Goal: Information Seeking & Learning: Learn about a topic

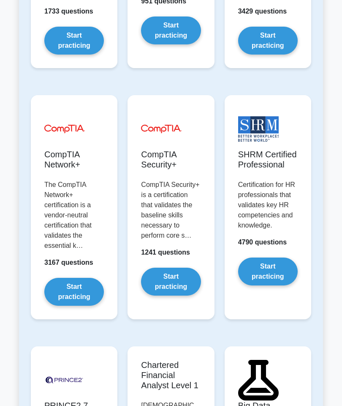
scroll to position [2195, 0]
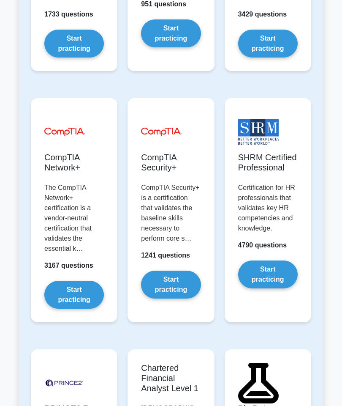
click at [281, 288] on link "Start practicing" at bounding box center [268, 274] width 60 height 28
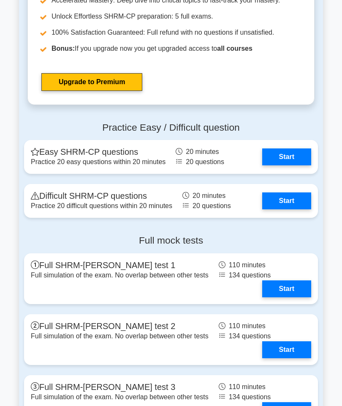
scroll to position [1508, 0]
click at [298, 209] on link "Start" at bounding box center [286, 200] width 49 height 17
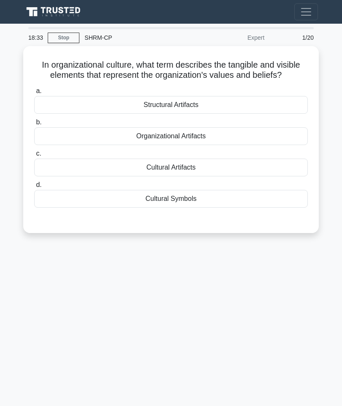
click at [205, 113] on div "Structural Artifacts" at bounding box center [171, 105] width 274 height 18
click at [34, 94] on input "a. Structural Artifacts" at bounding box center [34, 90] width 0 height 5
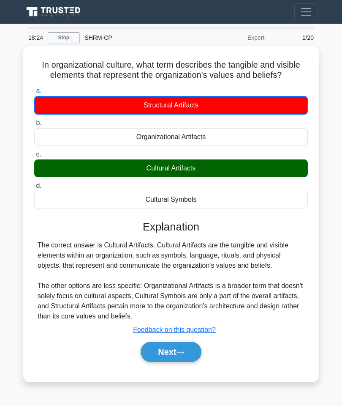
click at [63, 38] on link "Stop" at bounding box center [64, 38] width 32 height 11
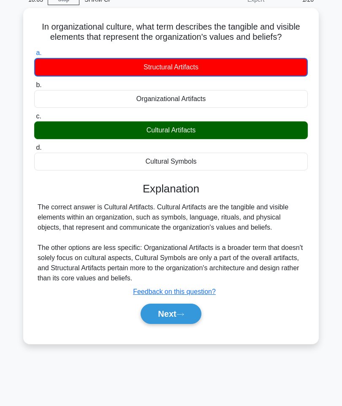
scroll to position [39, 0]
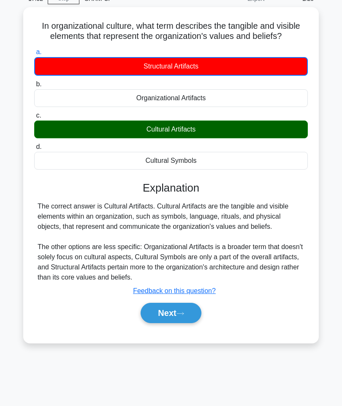
click at [188, 323] on button "Next" at bounding box center [171, 313] width 60 height 20
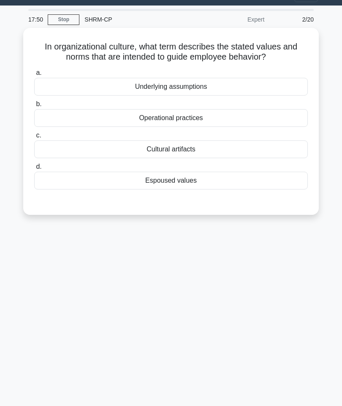
scroll to position [0, 0]
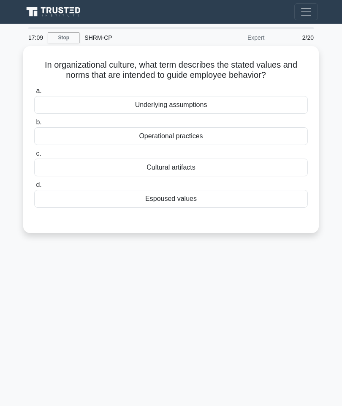
click at [214, 134] on div "Operational practices" at bounding box center [171, 136] width 274 height 18
click at [34, 125] on input "b. Operational practices" at bounding box center [34, 122] width 0 height 5
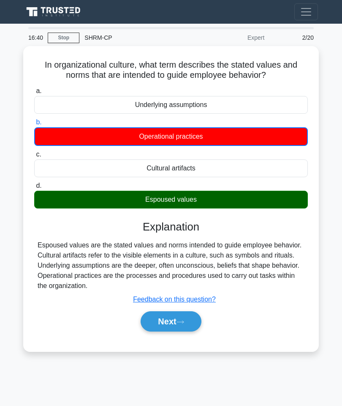
click at [172, 331] on button "Next" at bounding box center [171, 321] width 60 height 20
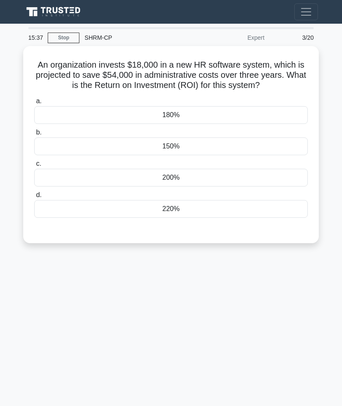
click at [202, 186] on div "200%" at bounding box center [171, 178] width 274 height 18
click at [34, 166] on input "c. 200%" at bounding box center [34, 163] width 0 height 5
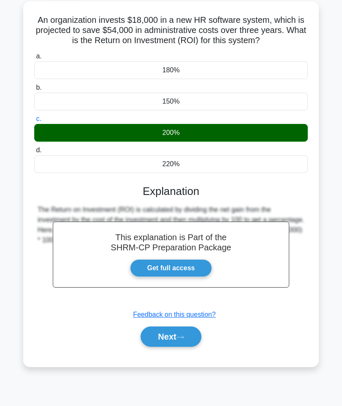
scroll to position [47, 0]
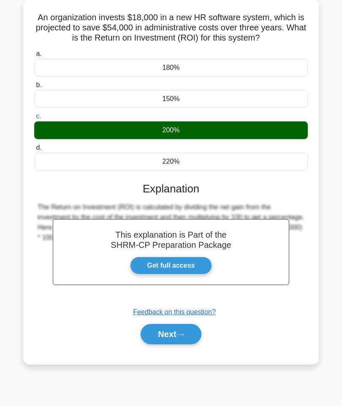
click at [184, 337] on icon at bounding box center [181, 334] width 8 height 5
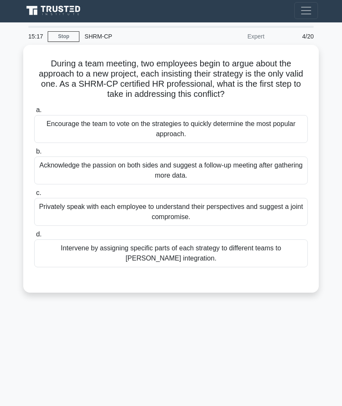
scroll to position [0, 0]
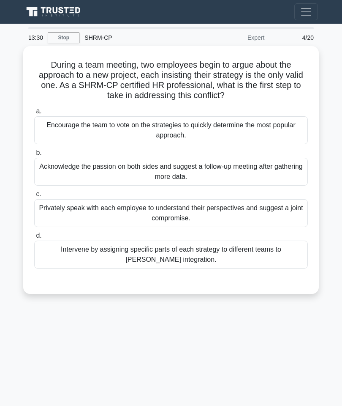
click at [210, 257] on div "Intervene by assigning specific parts of each strategy to different teams to fo…" at bounding box center [171, 254] width 274 height 28
click at [34, 238] on input "d. Intervene by assigning specific parts of each strategy to different teams to…" at bounding box center [34, 235] width 0 height 5
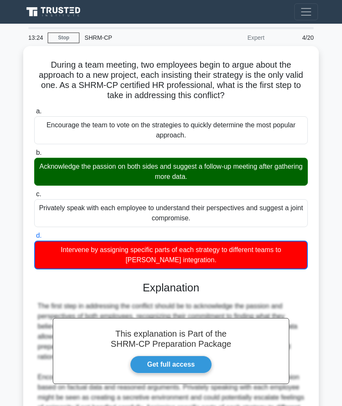
click at [261, 160] on div "Acknowledge the passion on both sides and suggest a follow-up meeting after gat…" at bounding box center [171, 172] width 274 height 28
click at [34, 155] on input "b. Acknowledge the passion on both sides and suggest a follow-up meeting after …" at bounding box center [34, 152] width 0 height 5
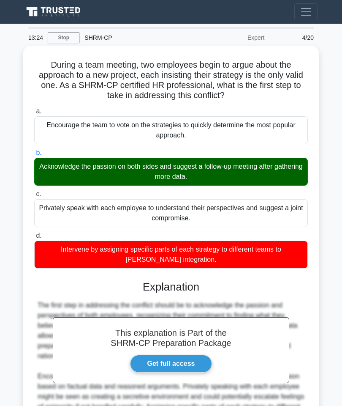
click at [253, 179] on div "Acknowledge the passion on both sides and suggest a follow-up meeting after gat…" at bounding box center [171, 172] width 274 height 28
click at [34, 155] on input "b. Acknowledge the passion on both sides and suggest a follow-up meeting after …" at bounding box center [34, 152] width 0 height 5
click at [260, 171] on div "Acknowledge the passion on both sides and suggest a follow-up meeting after gat…" at bounding box center [171, 172] width 274 height 28
click at [34, 155] on input "b. Acknowledge the passion on both sides and suggest a follow-up meeting after …" at bounding box center [34, 152] width 0 height 5
click at [179, 363] on link "Get full access" at bounding box center [171, 363] width 82 height 18
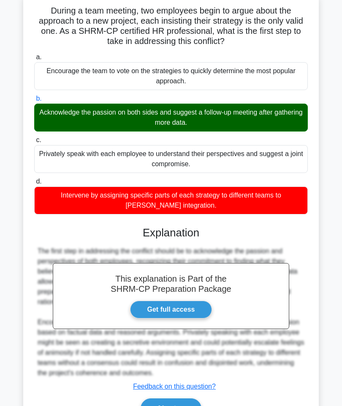
scroll to position [77, 0]
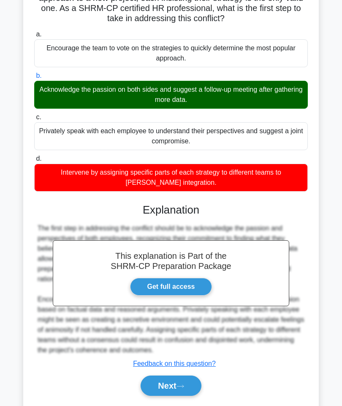
click at [174, 392] on button "Next" at bounding box center [171, 385] width 60 height 20
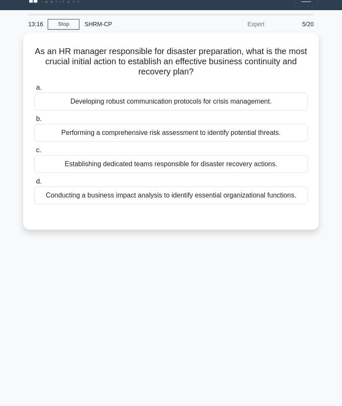
scroll to position [0, 0]
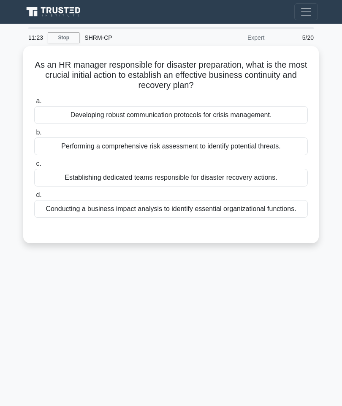
click at [201, 144] on div "Performing a comprehensive risk assessment to identify potential threats." at bounding box center [171, 146] width 274 height 18
click at [34, 135] on input "b. Performing a comprehensive risk assessment to identify potential threats." at bounding box center [34, 132] width 0 height 5
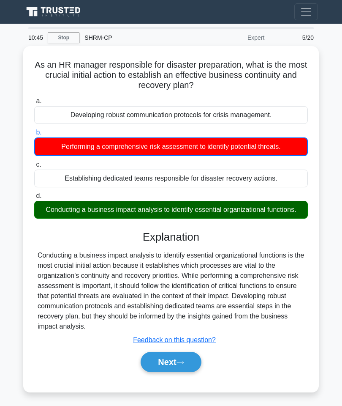
click at [169, 372] on button "Next" at bounding box center [171, 362] width 60 height 20
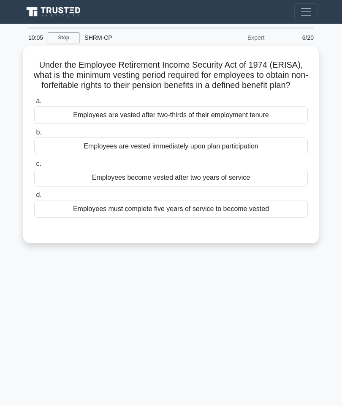
click at [270, 215] on div "Employees must complete five years of service to become vested" at bounding box center [171, 209] width 274 height 18
click at [34, 198] on input "d. Employees must complete five years of service to become vested" at bounding box center [34, 194] width 0 height 5
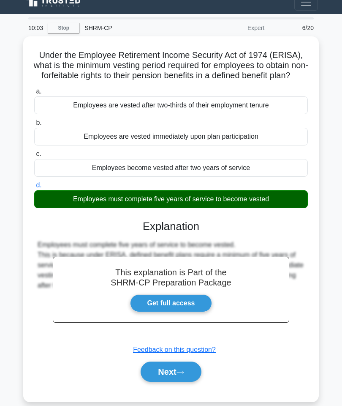
scroll to position [47, 0]
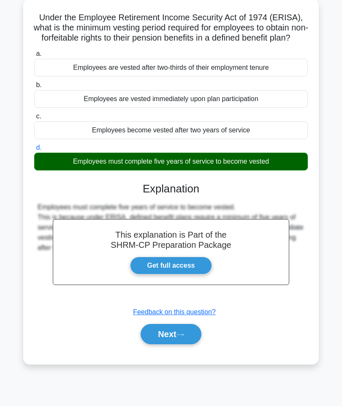
click at [169, 344] on button "Next" at bounding box center [171, 334] width 60 height 20
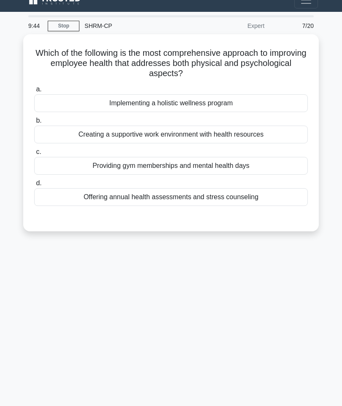
scroll to position [0, 0]
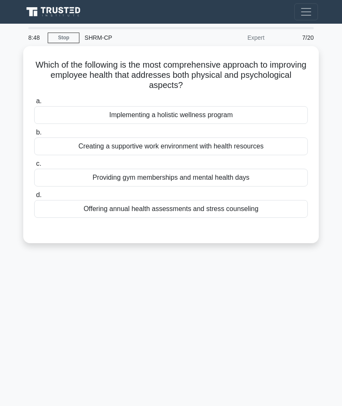
click at [275, 150] on div "Creating a supportive work environment with health resources" at bounding box center [171, 146] width 274 height 18
click at [34, 135] on input "b. Creating a supportive work environment with health resources" at bounding box center [34, 132] width 0 height 5
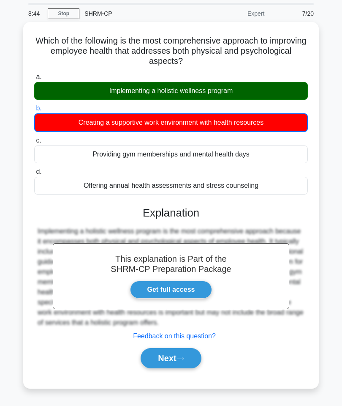
scroll to position [47, 0]
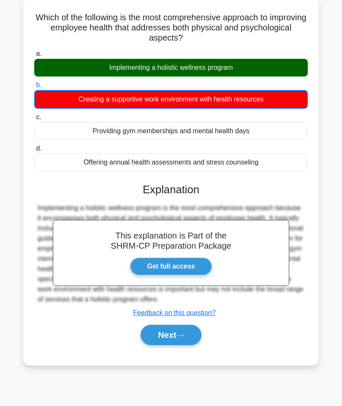
click at [172, 345] on button "Next" at bounding box center [171, 334] width 60 height 20
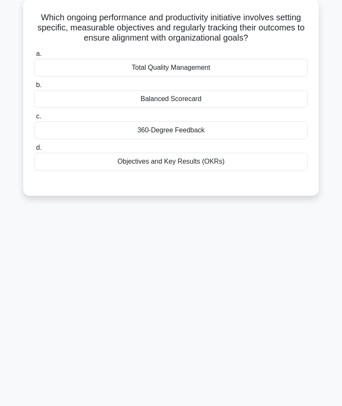
click at [178, 108] on div "Balanced Scorecard" at bounding box center [171, 99] width 274 height 18
click at [34, 88] on input "b. Balanced Scorecard" at bounding box center [34, 84] width 0 height 5
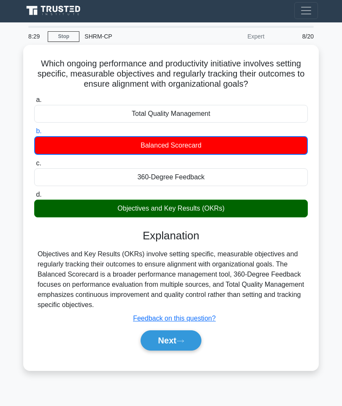
scroll to position [0, 0]
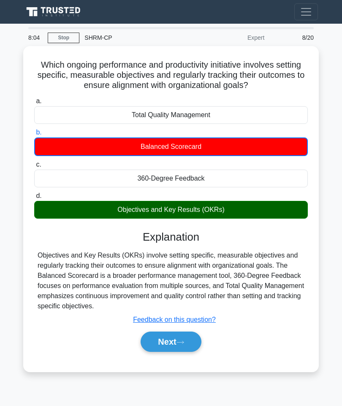
click at [177, 352] on button "Next" at bounding box center [171, 341] width 60 height 20
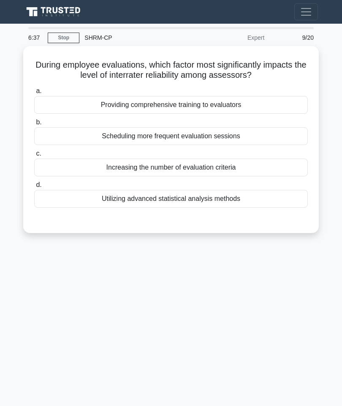
click at [260, 198] on div "Utilizing advanced statistical analysis methods" at bounding box center [171, 199] width 274 height 18
click at [34, 188] on input "d. Utilizing advanced statistical analysis methods" at bounding box center [34, 184] width 0 height 5
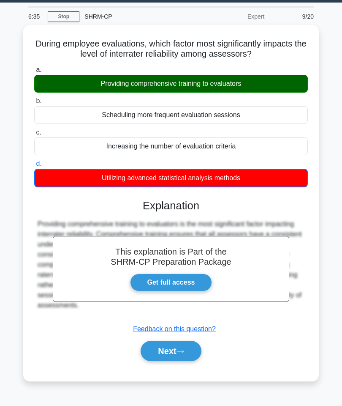
scroll to position [47, 0]
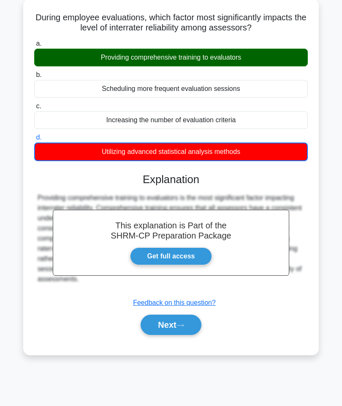
click at [169, 324] on button "Next" at bounding box center [171, 324] width 60 height 20
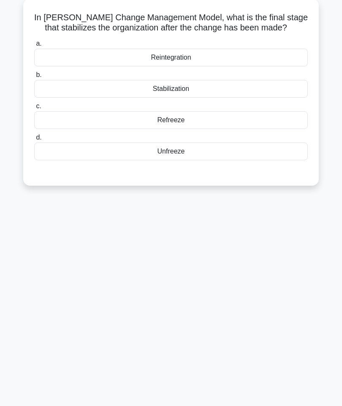
click at [219, 98] on div "Stabilization" at bounding box center [171, 89] width 274 height 18
click at [34, 78] on input "b. Stabilization" at bounding box center [34, 74] width 0 height 5
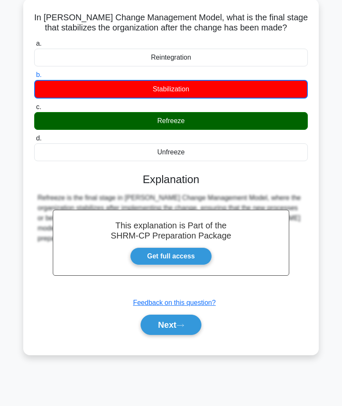
click at [175, 334] on button "Next" at bounding box center [171, 324] width 60 height 20
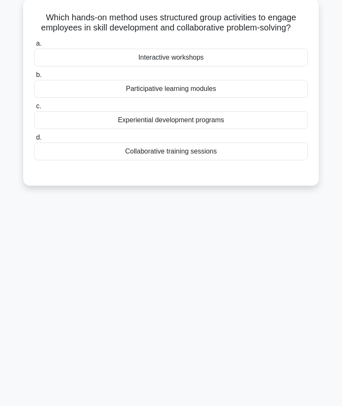
click at [199, 160] on div "Collaborative training sessions" at bounding box center [171, 151] width 274 height 18
click at [34, 140] on input "d. Collaborative training sessions" at bounding box center [34, 137] width 0 height 5
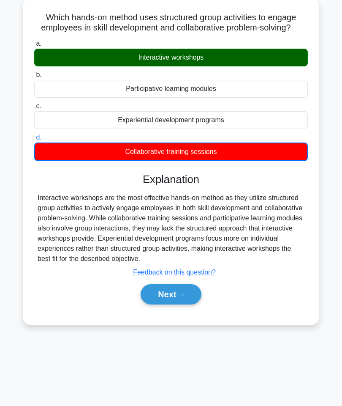
click at [184, 297] on icon at bounding box center [181, 294] width 8 height 5
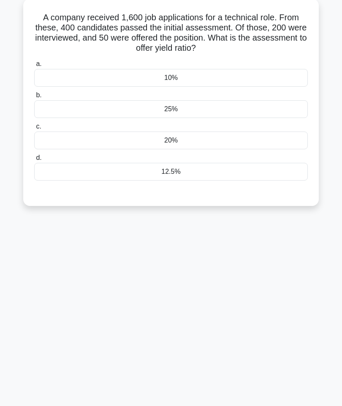
click at [182, 176] on div "12.5%" at bounding box center [171, 172] width 274 height 18
click at [34, 161] on input "d. 12.5%" at bounding box center [34, 157] width 0 height 5
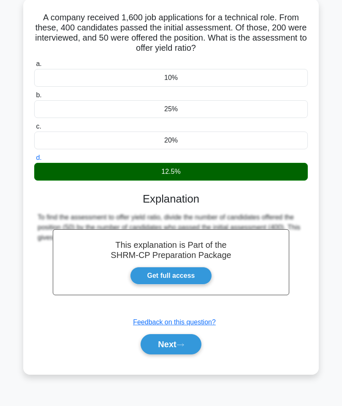
click at [183, 349] on button "Next" at bounding box center [171, 344] width 60 height 20
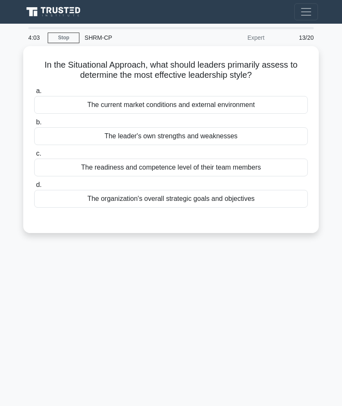
scroll to position [2, 0]
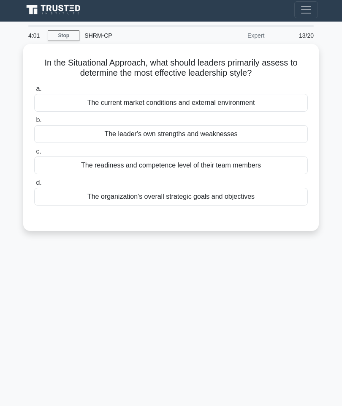
click at [329, 371] on main "4:01 Stop SHRM-CP Expert 13/20 In the Situational Approach, what should leaders…" at bounding box center [171, 236] width 342 height 429
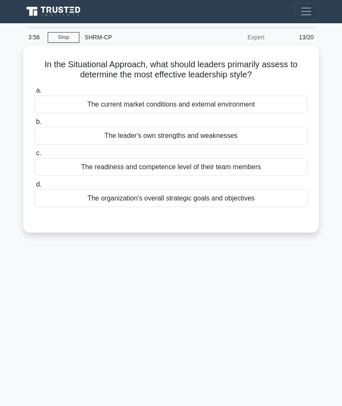
scroll to position [0, 0]
click at [286, 109] on div "The current market conditions and external environment" at bounding box center [171, 105] width 274 height 18
click at [34, 94] on input "a. The current market conditions and external environment" at bounding box center [34, 90] width 0 height 5
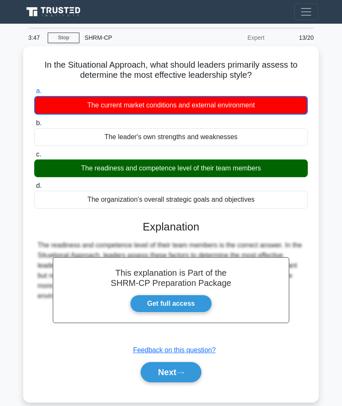
click at [180, 365] on button "Next" at bounding box center [171, 372] width 60 height 20
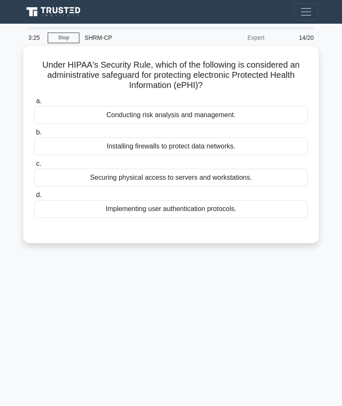
click at [237, 208] on div "Implementing user authentication protocols." at bounding box center [171, 209] width 274 height 18
click at [34, 198] on input "d. Implementing user authentication protocols." at bounding box center [34, 194] width 0 height 5
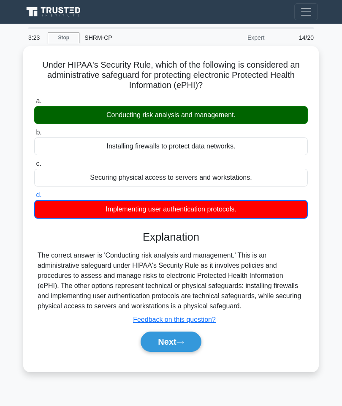
click at [174, 348] on button "Next" at bounding box center [171, 341] width 60 height 20
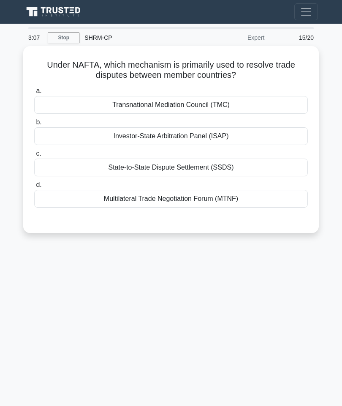
click at [236, 197] on div "Multilateral Trade Negotiation Forum (MTNF)" at bounding box center [171, 199] width 274 height 18
click at [34, 188] on input "d. Multilateral Trade Negotiation Forum (MTNF)" at bounding box center [34, 184] width 0 height 5
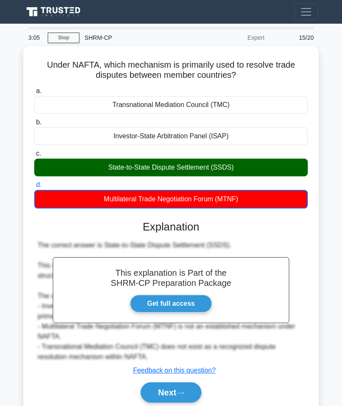
click at [185, 386] on button "Next" at bounding box center [171, 392] width 60 height 20
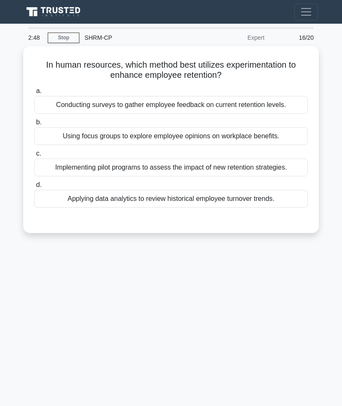
click at [268, 207] on div "Applying data analytics to review historical employee turnover trends." at bounding box center [171, 199] width 274 height 18
click at [34, 188] on input "d. Applying data analytics to review historical employee turnover trends." at bounding box center [34, 184] width 0 height 5
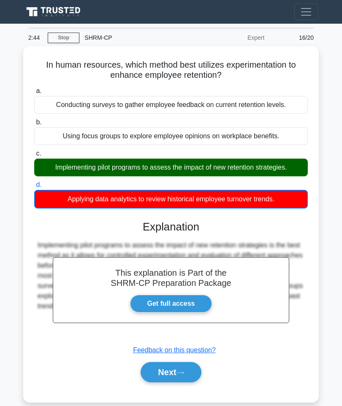
click at [187, 375] on button "Next" at bounding box center [171, 372] width 60 height 20
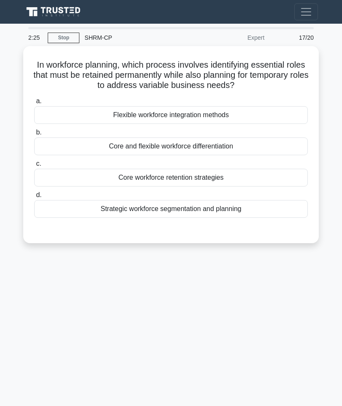
click at [239, 218] on div "Strategic workforce segmentation and planning" at bounding box center [171, 209] width 274 height 18
click at [34, 198] on input "d. Strategic workforce segmentation and planning" at bounding box center [34, 194] width 0 height 5
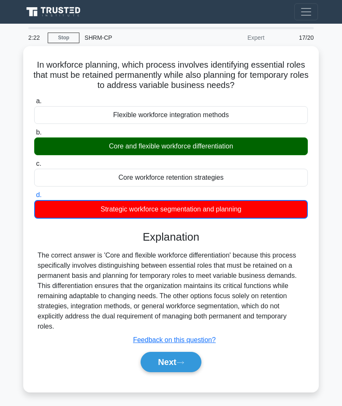
click at [179, 362] on button "Next" at bounding box center [171, 362] width 60 height 20
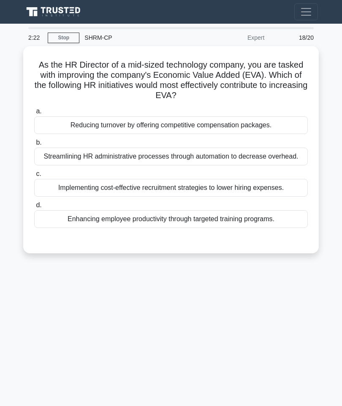
click at [207, 150] on div "Streamlining HR administrative processes through automation to decrease overhea…" at bounding box center [171, 156] width 274 height 18
click at [34, 145] on input "b. Streamlining HR administrative processes through automation to decrease over…" at bounding box center [34, 142] width 0 height 5
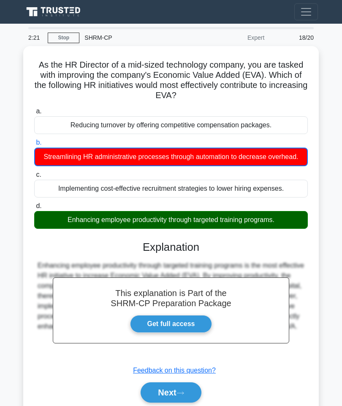
click at [179, 402] on button "Next" at bounding box center [171, 392] width 60 height 20
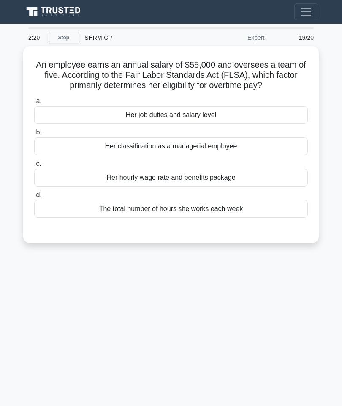
click at [196, 211] on div "The total number of hours she works each week" at bounding box center [171, 209] width 274 height 18
click at [34, 198] on input "d. The total number of hours she works each week" at bounding box center [34, 194] width 0 height 5
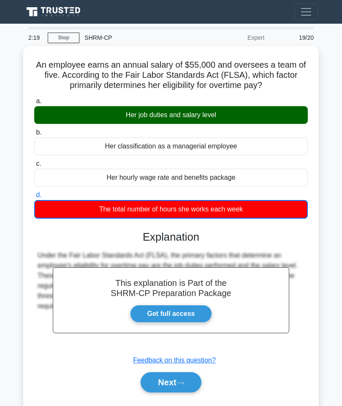
click at [177, 390] on button "Next" at bounding box center [171, 382] width 60 height 20
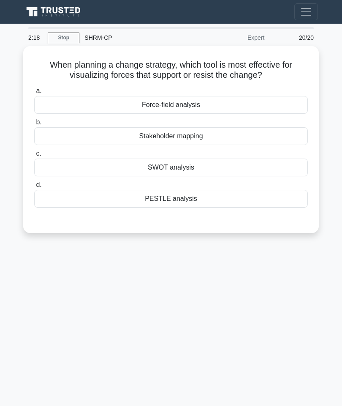
click at [181, 160] on div "SWOT analysis" at bounding box center [171, 167] width 274 height 18
click at [34, 156] on input "c. SWOT analysis" at bounding box center [34, 153] width 0 height 5
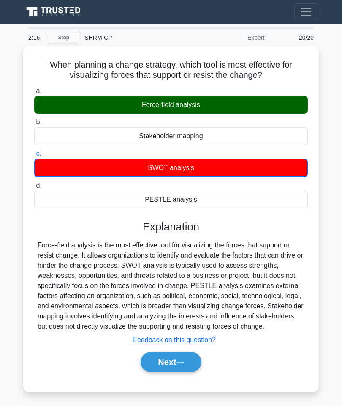
click at [174, 372] on button "Next" at bounding box center [171, 362] width 60 height 20
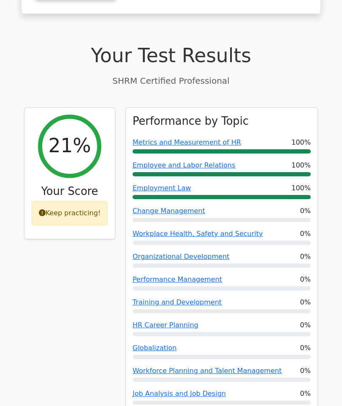
scroll to position [197, 0]
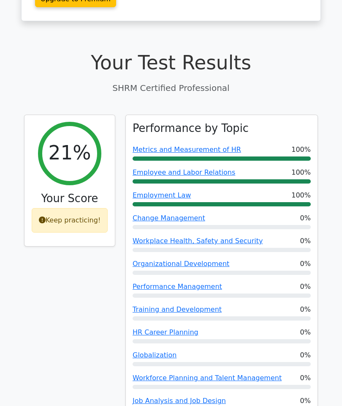
click at [207, 146] on link "Metrics and Measurement of HR" at bounding box center [187, 150] width 109 height 8
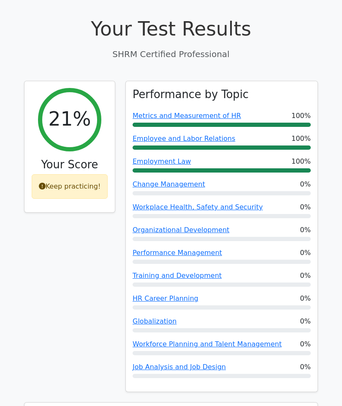
click at [207, 134] on link "Employee and Labor Relations" at bounding box center [184, 138] width 103 height 8
click at [154, 317] on link "Globalization" at bounding box center [155, 321] width 44 height 8
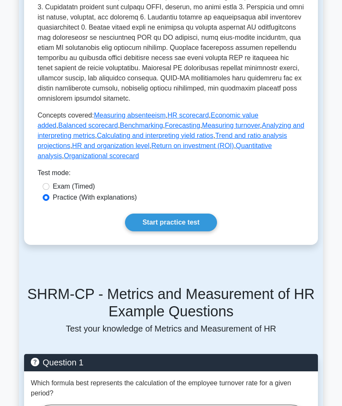
scroll to position [374, 0]
click at [198, 231] on link "Start practice test" at bounding box center [171, 222] width 92 height 18
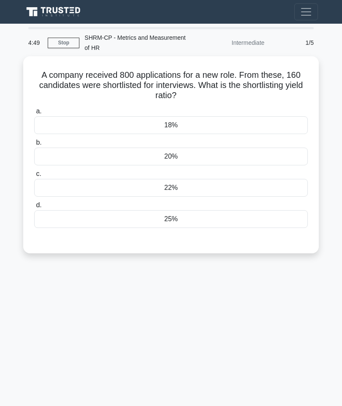
click at [187, 188] on div "22%" at bounding box center [171, 188] width 274 height 18
click at [34, 177] on input "c. 22%" at bounding box center [34, 173] width 0 height 5
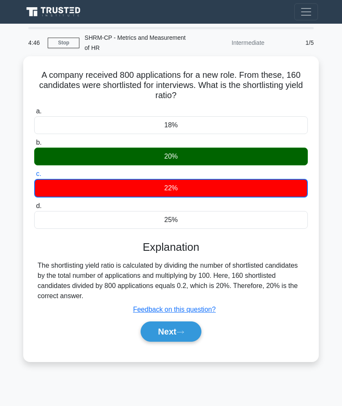
click at [177, 321] on button "Next" at bounding box center [171, 331] width 60 height 20
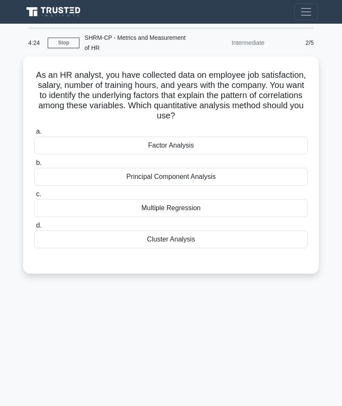
click at [216, 145] on div "Factor Analysis" at bounding box center [171, 145] width 274 height 18
click at [34, 134] on input "a. Factor Analysis" at bounding box center [34, 131] width 0 height 5
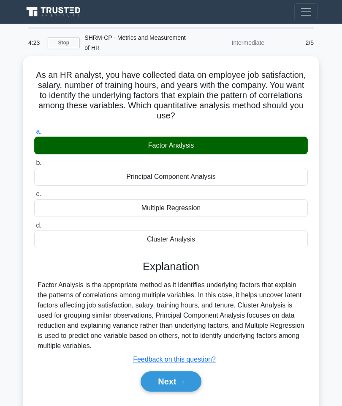
click at [180, 388] on button "Next" at bounding box center [171, 381] width 60 height 20
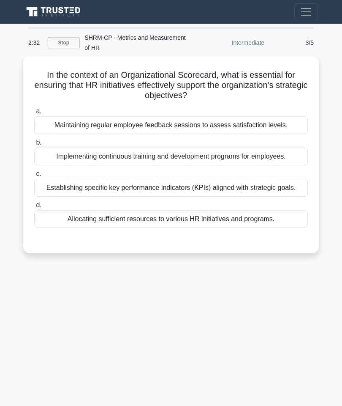
click at [264, 192] on div "Establishing specific key performance indicators (KPIs) aligned with strategic …" at bounding box center [171, 188] width 274 height 18
click at [34, 177] on input "c. Establishing specific key performance indicators (KPIs) aligned with strateg…" at bounding box center [34, 173] width 0 height 5
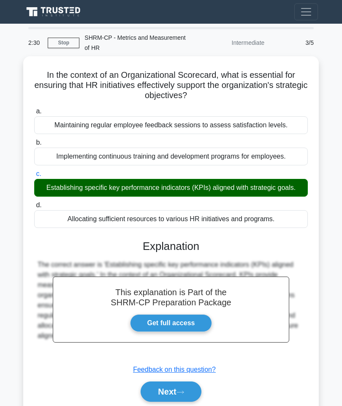
click at [174, 400] on button "Next" at bounding box center [171, 391] width 60 height 20
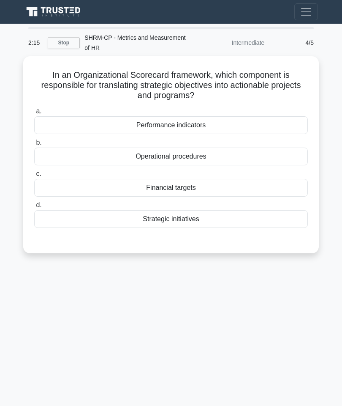
click at [225, 126] on div "Performance indicators" at bounding box center [171, 125] width 274 height 18
click at [34, 114] on input "a. Performance indicators" at bounding box center [34, 111] width 0 height 5
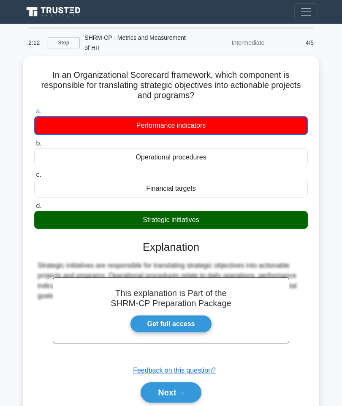
click at [176, 387] on button "Next" at bounding box center [171, 392] width 60 height 20
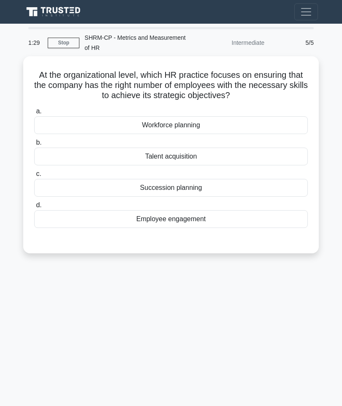
click at [215, 188] on div "Succession planning" at bounding box center [171, 188] width 274 height 18
click at [34, 177] on input "c. Succession planning" at bounding box center [34, 173] width 0 height 5
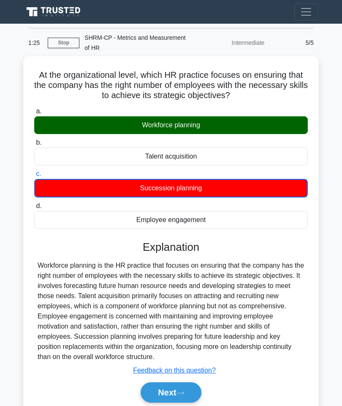
click at [207, 111] on label "a. Workforce planning" at bounding box center [171, 120] width 274 height 28
click at [34, 111] on input "a. Workforce planning" at bounding box center [34, 111] width 0 height 5
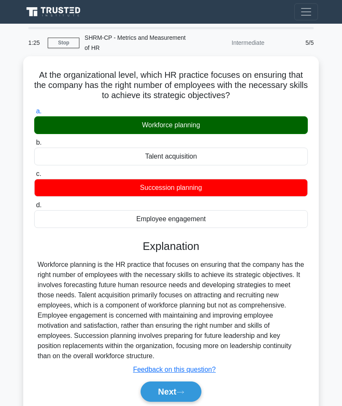
click at [207, 110] on label "a. Workforce planning" at bounding box center [171, 120] width 274 height 28
click at [34, 110] on input "a. Workforce planning" at bounding box center [34, 111] width 0 height 5
click at [172, 401] on button "Next" at bounding box center [171, 391] width 60 height 20
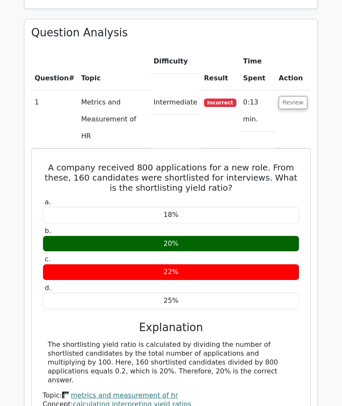
scroll to position [548, 0]
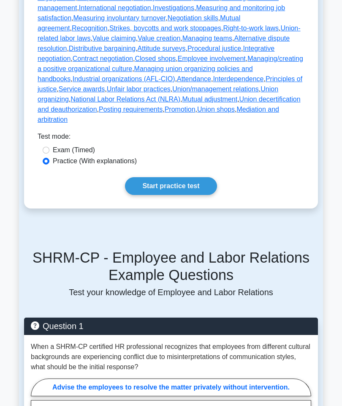
scroll to position [583, 0]
click at [194, 195] on link "Start practice test" at bounding box center [171, 186] width 92 height 18
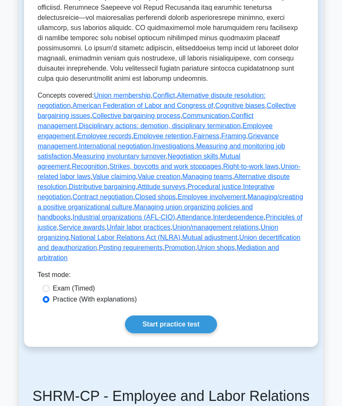
scroll to position [444, 0]
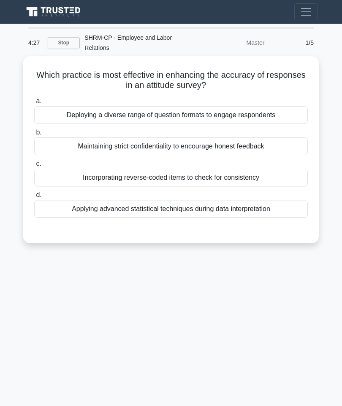
click at [262, 145] on div "Maintaining strict confidentiality to encourage honest feedback" at bounding box center [171, 146] width 274 height 18
click at [34, 135] on input "b. Maintaining strict confidentiality to encourage honest feedback" at bounding box center [34, 132] width 0 height 5
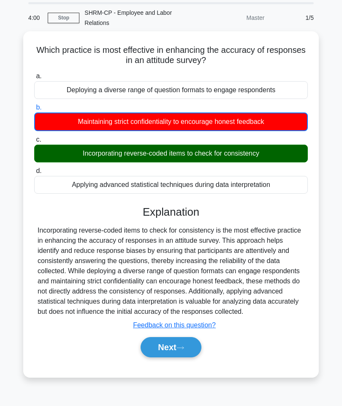
scroll to position [47, 0]
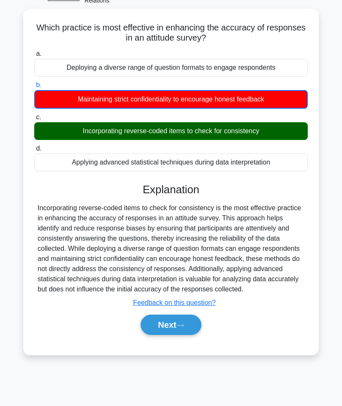
click at [170, 335] on button "Next" at bounding box center [171, 324] width 60 height 20
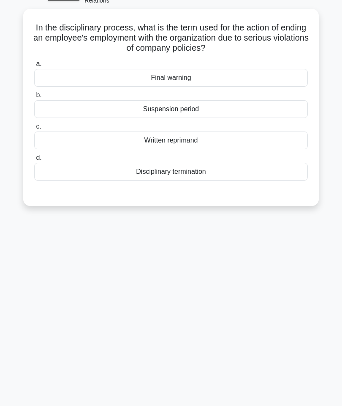
click at [247, 169] on div "Disciplinary termination" at bounding box center [171, 172] width 274 height 18
click at [34, 161] on input "d. Disciplinary termination" at bounding box center [34, 157] width 0 height 5
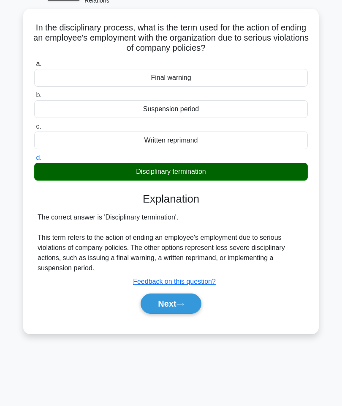
click at [184, 295] on button "Next" at bounding box center [171, 303] width 60 height 20
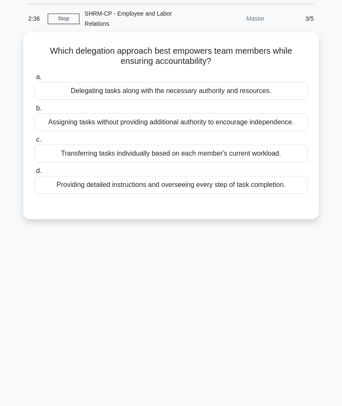
scroll to position [0, 0]
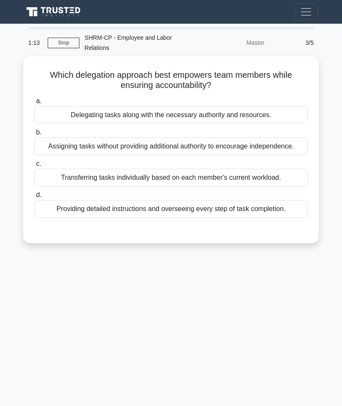
click at [183, 150] on div "Assigning tasks without providing additional authority to encourage independenc…" at bounding box center [171, 146] width 274 height 18
click at [34, 135] on input "b. Assigning tasks without providing additional authority to encourage independ…" at bounding box center [34, 132] width 0 height 5
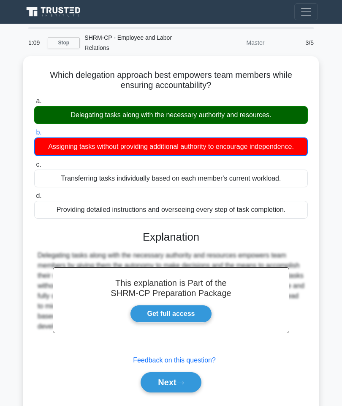
click at [170, 391] on button "Next" at bounding box center [171, 382] width 60 height 20
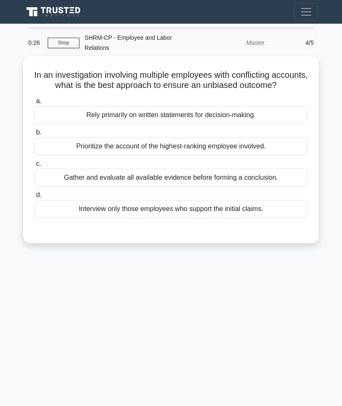
click at [271, 186] on div "Gather and evaluate all available evidence before forming a conclusion." at bounding box center [171, 178] width 274 height 18
click at [34, 166] on input "c. Gather and evaluate all available evidence before forming a conclusion." at bounding box center [34, 163] width 0 height 5
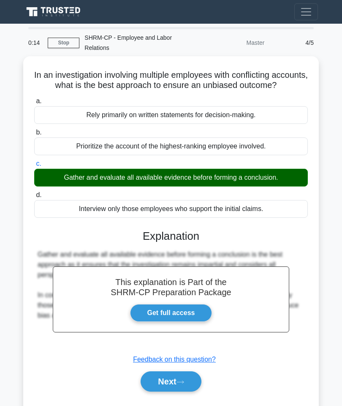
click at [176, 388] on button "Next" at bounding box center [171, 381] width 60 height 20
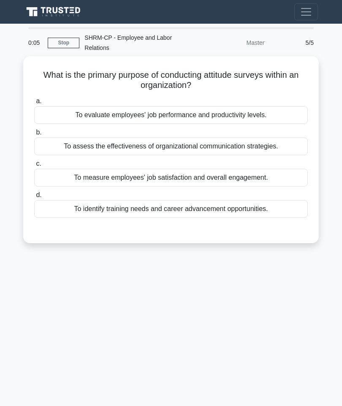
click at [254, 178] on div "To measure employees' job satisfaction and overall engagement." at bounding box center [171, 178] width 274 height 18
click at [34, 166] on input "c. To measure employees' job satisfaction and overall engagement." at bounding box center [34, 163] width 0 height 5
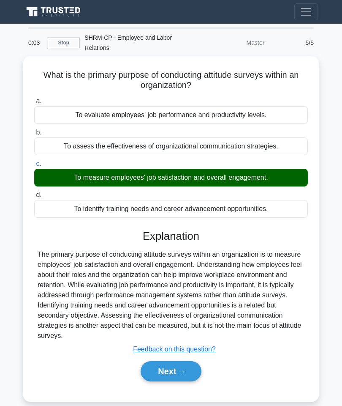
click at [184, 374] on icon at bounding box center [181, 371] width 8 height 5
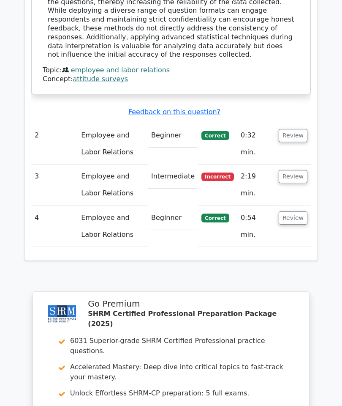
scroll to position [908, 0]
click at [123, 206] on td "Employee and Labor Relations" at bounding box center [113, 226] width 70 height 41
click at [120, 206] on td "Employee and Labor Relations" at bounding box center [113, 226] width 70 height 41
click at [218, 206] on td "Correct" at bounding box center [217, 226] width 39 height 41
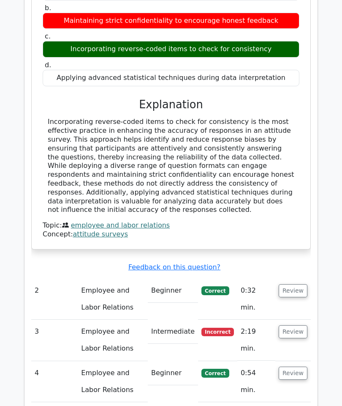
scroll to position [736, 0]
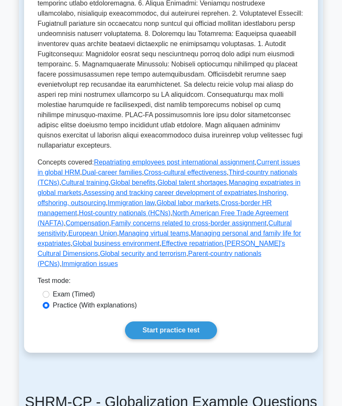
scroll to position [374, 0]
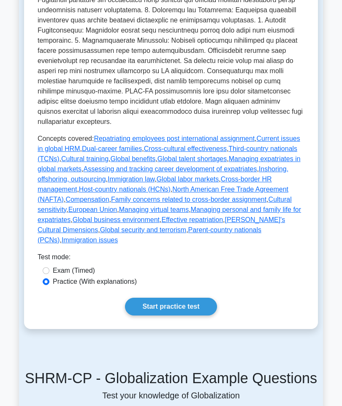
click at [242, 203] on link "North American Free Trade Agreement (NAFTA)" at bounding box center [163, 193] width 251 height 17
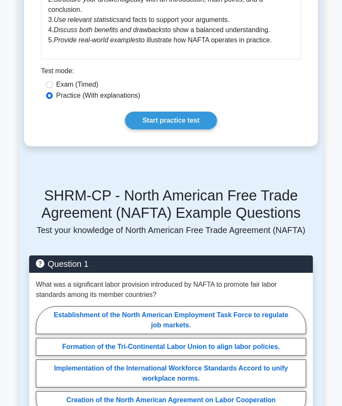
scroll to position [852, 0]
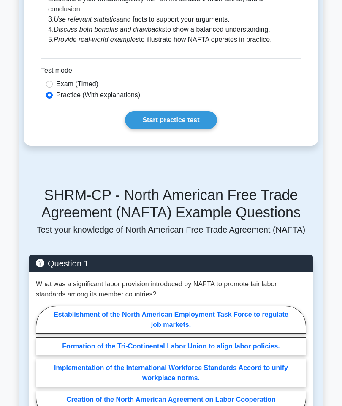
click at [188, 129] on link "Start practice test" at bounding box center [171, 121] width 92 height 18
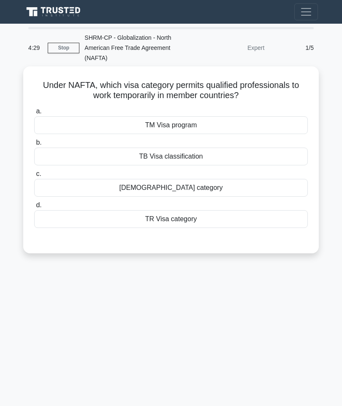
click at [183, 157] on div "TB Visa classification" at bounding box center [171, 156] width 274 height 18
click at [34, 145] on input "b. TB Visa classification" at bounding box center [34, 142] width 0 height 5
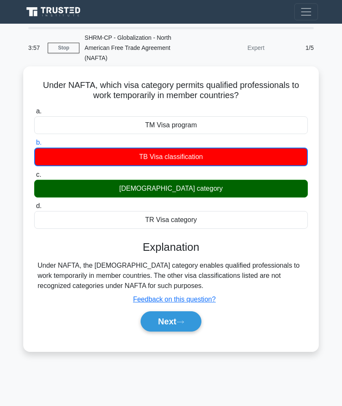
click at [188, 315] on button "Next" at bounding box center [171, 321] width 60 height 20
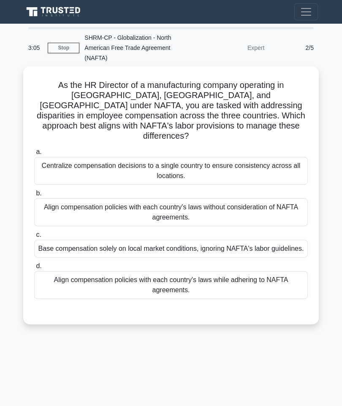
click at [171, 286] on div "Align compensation policies with each country's laws while adhering to NAFTA ag…" at bounding box center [171, 285] width 274 height 28
click at [34, 269] on input "d. Align compensation policies with each country's laws while adhering to NAFTA…" at bounding box center [34, 265] width 0 height 5
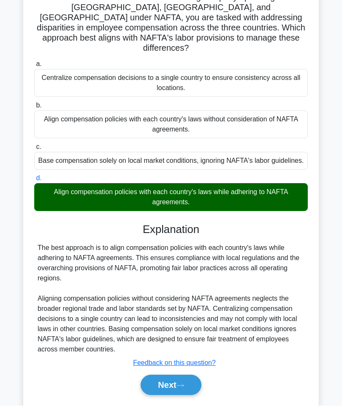
scroll to position [87, 0]
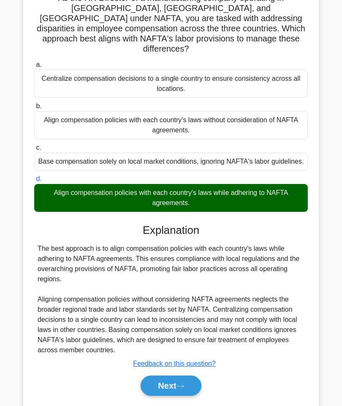
click at [182, 388] on icon at bounding box center [181, 386] width 8 height 5
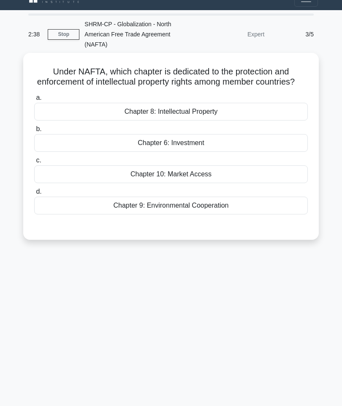
click at [213, 118] on div "Chapter 8: Intellectual Property" at bounding box center [171, 112] width 274 height 18
click at [34, 101] on input "a. Chapter 8: Intellectual Property" at bounding box center [34, 97] width 0 height 5
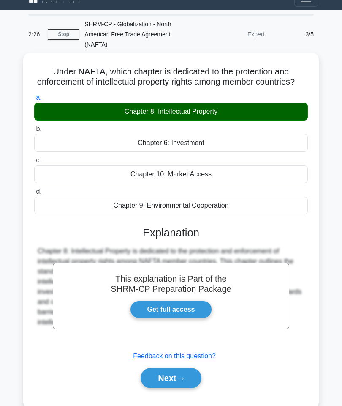
scroll to position [47, 0]
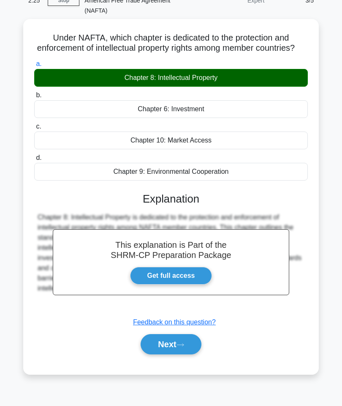
click at [170, 348] on button "Next" at bounding box center [171, 344] width 60 height 20
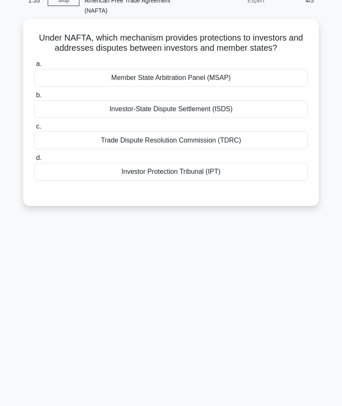
click at [216, 87] on div "Member State Arbitration Panel (MSAP)" at bounding box center [171, 78] width 274 height 18
click at [34, 67] on input "a. Member State Arbitration Panel (MSAP)" at bounding box center [34, 63] width 0 height 5
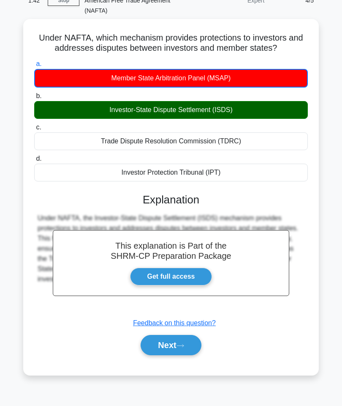
click at [175, 351] on button "Next" at bounding box center [171, 345] width 60 height 20
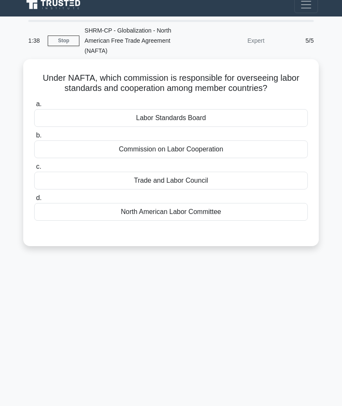
scroll to position [0, 0]
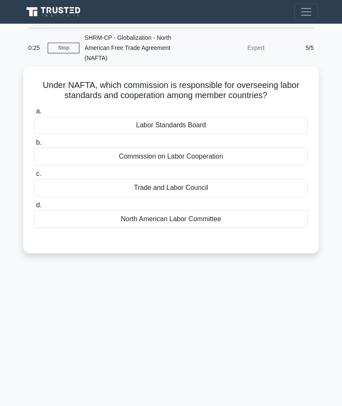
click at [230, 156] on div "Commission on Labor Cooperation" at bounding box center [171, 156] width 274 height 18
click at [34, 145] on input "b. Commission on Labor Cooperation" at bounding box center [34, 142] width 0 height 5
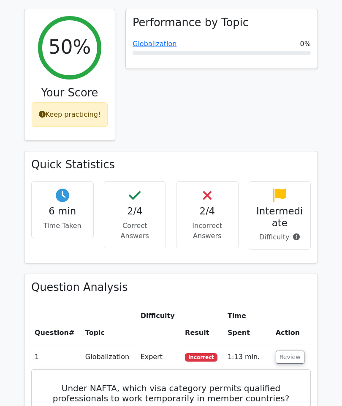
scroll to position [292, 0]
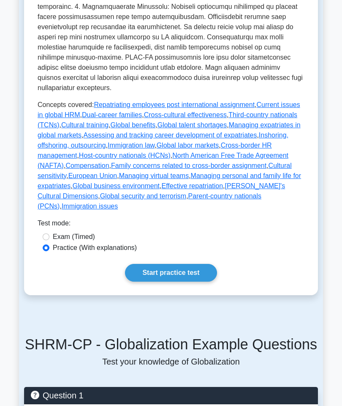
click at [194, 199] on link "Hofstede's Cultural Dimensions" at bounding box center [162, 190] width 248 height 17
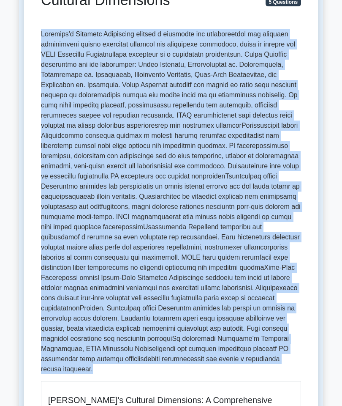
scroll to position [127, 0]
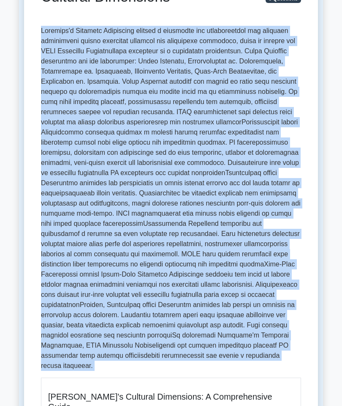
copy div "Hofstede's Cultural Dimensions provide a framework for understanding how cultur…"
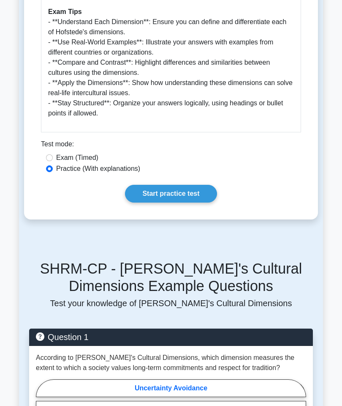
scroll to position [874, 0]
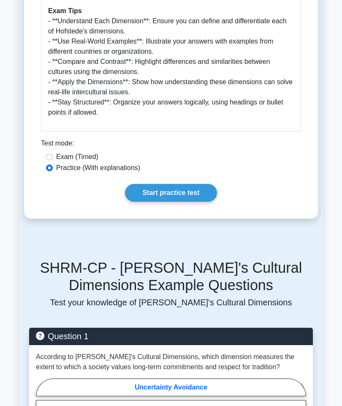
click at [179, 202] on link "Start practice test" at bounding box center [171, 193] width 92 height 18
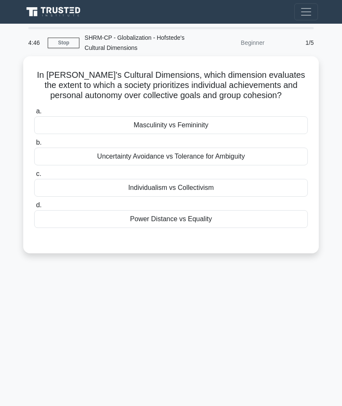
click at [226, 196] on div "Individualism vs Collectivism" at bounding box center [171, 188] width 274 height 18
click at [34, 177] on input "c. Individualism vs Collectivism" at bounding box center [34, 173] width 0 height 5
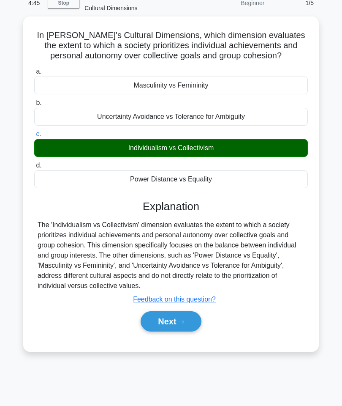
scroll to position [47, 0]
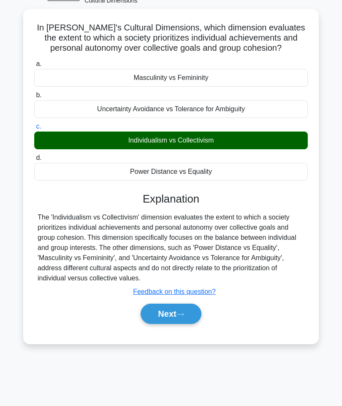
click at [171, 324] on button "Next" at bounding box center [171, 313] width 60 height 20
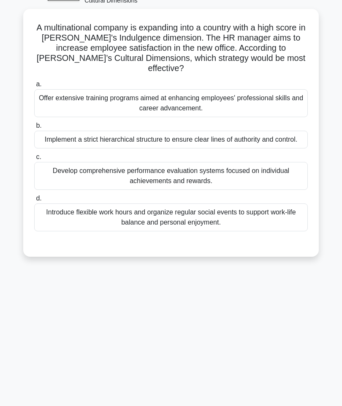
click at [240, 228] on div "Introduce flexible work hours and organize regular social events to support wor…" at bounding box center [171, 217] width 274 height 28
click at [34, 201] on input "d. Introduce flexible work hours and organize regular social events to support …" at bounding box center [34, 198] width 0 height 5
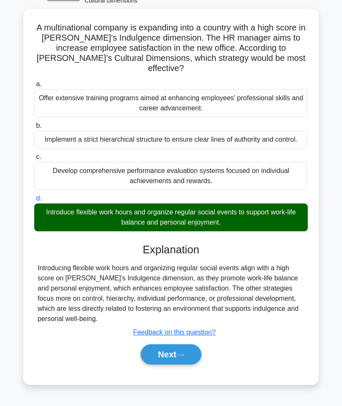
click at [193, 361] on button "Next" at bounding box center [171, 354] width 60 height 20
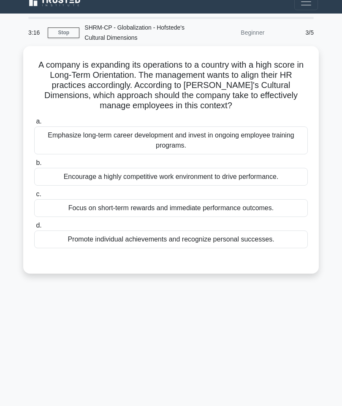
scroll to position [0, 0]
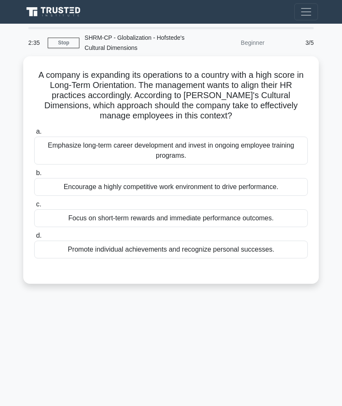
click at [198, 150] on div "Emphasize long-term career development and invest in ongoing employee training …" at bounding box center [171, 150] width 274 height 28
click at [34, 134] on input "a. Emphasize long-term career development and invest in ongoing employee traini…" at bounding box center [34, 131] width 0 height 5
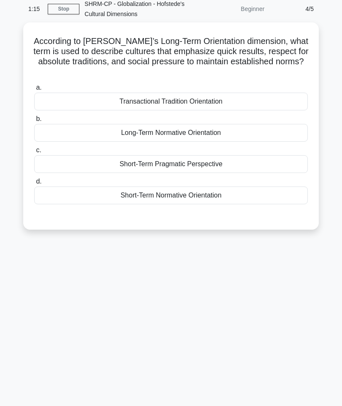
click at [226, 101] on div "Transactional Tradition Orientation" at bounding box center [171, 102] width 274 height 18
click at [34, 90] on input "a. Transactional Tradition Orientation" at bounding box center [34, 87] width 0 height 5
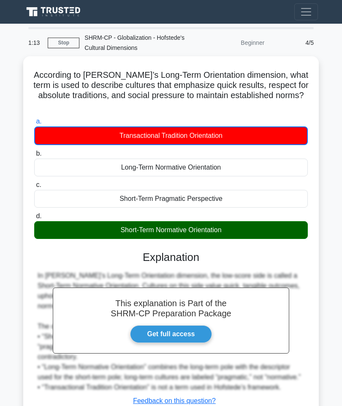
scroll to position [47, 0]
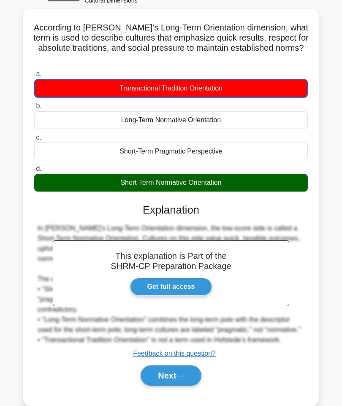
click at [184, 378] on icon at bounding box center [181, 376] width 8 height 5
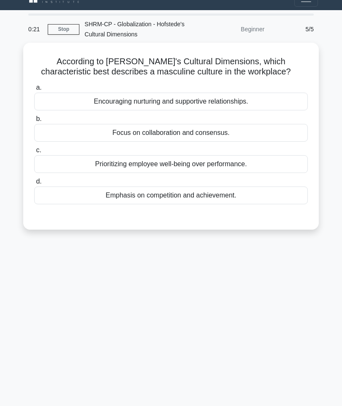
click at [221, 204] on div "Emphasis on competition and achievement." at bounding box center [171, 195] width 274 height 18
click at [34, 184] on input "d. Emphasis on competition and achievement." at bounding box center [34, 181] width 0 height 5
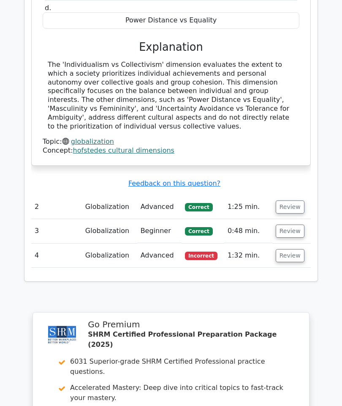
scroll to position [812, 0]
click at [286, 249] on button "Review" at bounding box center [290, 255] width 29 height 13
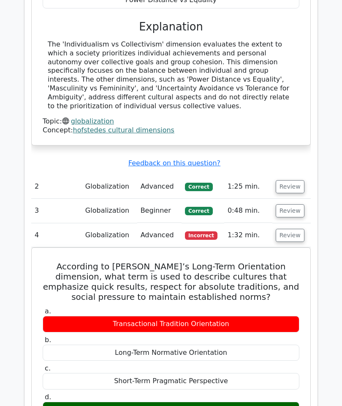
scroll to position [827, 0]
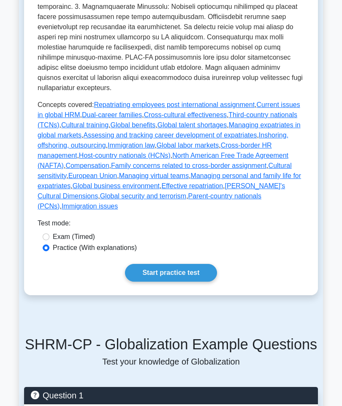
click at [60, 149] on link "Inshoring, offshoring, outsourcing" at bounding box center [163, 139] width 251 height 17
